Goal: Navigation & Orientation: Find specific page/section

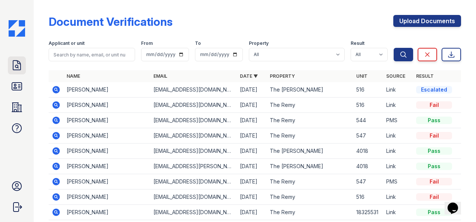
click at [10, 69] on link "Doc Verifications" at bounding box center [17, 66] width 18 height 18
click at [15, 92] on icon at bounding box center [17, 87] width 12 height 12
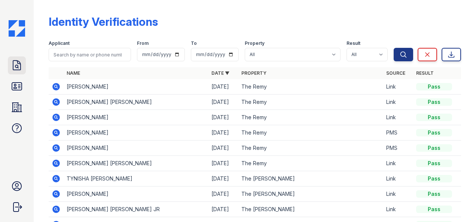
click at [13, 58] on link "Doc Verifications" at bounding box center [17, 66] width 18 height 18
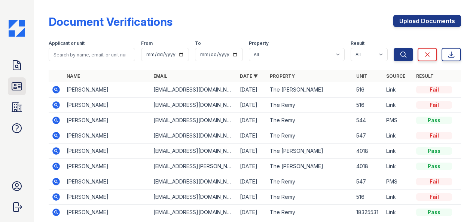
click at [16, 81] on icon at bounding box center [17, 87] width 12 height 12
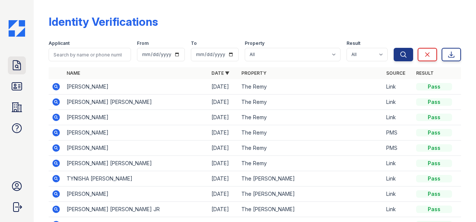
click at [14, 73] on link "Doc Verifications" at bounding box center [17, 66] width 18 height 18
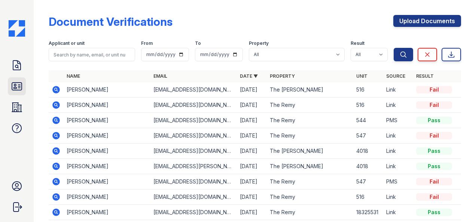
click at [11, 88] on icon at bounding box center [17, 87] width 12 height 12
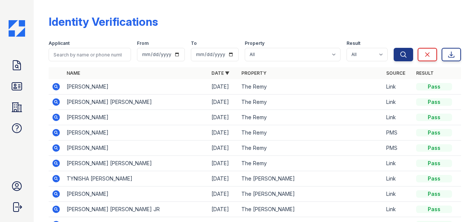
click at [16, 51] on div "Doc Verifications ID Verifications Properties FAQ [PERSON_NAME] LiveBe Communit…" at bounding box center [17, 111] width 34 height 222
click at [14, 66] on icon at bounding box center [17, 66] width 12 height 12
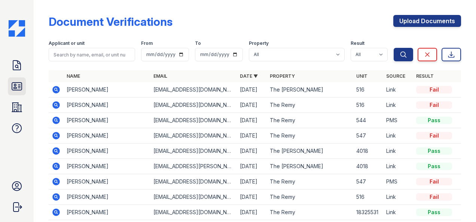
click at [12, 82] on icon at bounding box center [17, 87] width 12 height 12
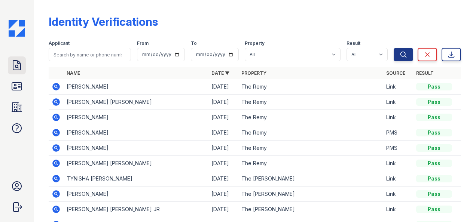
click at [11, 69] on icon at bounding box center [17, 66] width 12 height 12
